Goal: Navigation & Orientation: Find specific page/section

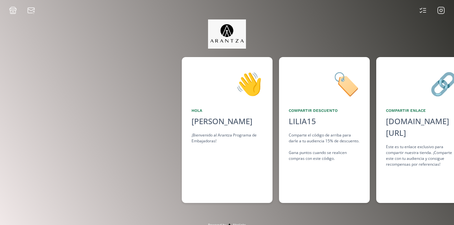
scroll to position [0, 486]
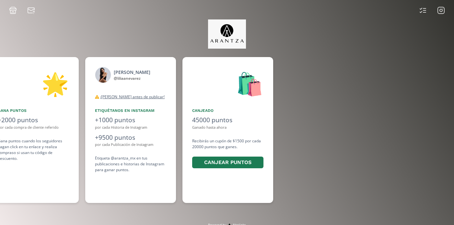
scroll to position [0, 486]
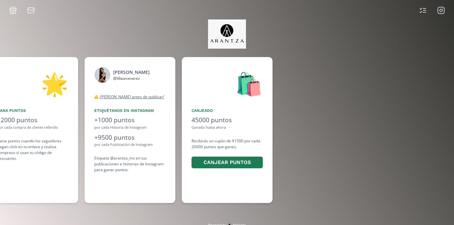
click at [442, 12] on icon at bounding box center [441, 10] width 8 height 8
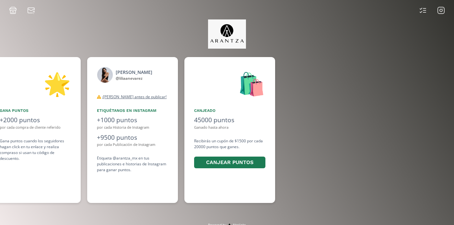
scroll to position [0, 486]
